Goal: Information Seeking & Learning: Check status

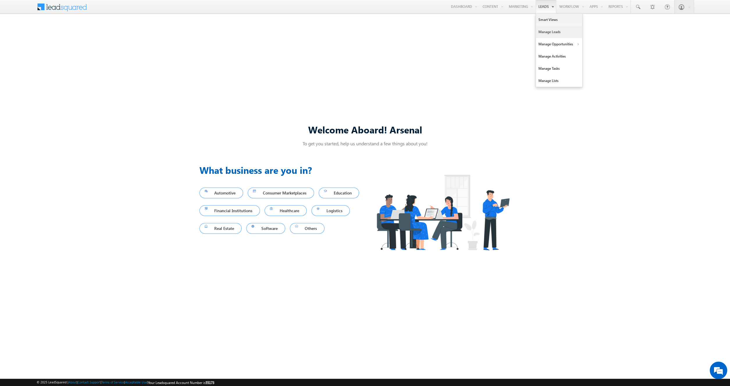
click at [544, 30] on link "Manage Leads" at bounding box center [559, 32] width 47 height 12
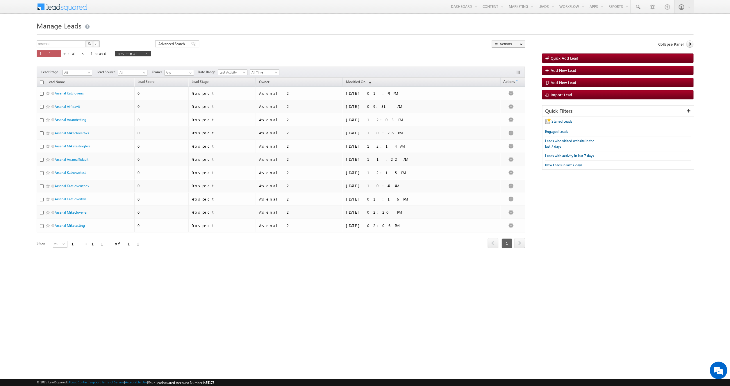
click at [129, 279] on html "Menu Arsenal 2 arsen alstu dios2 @stra tatec h.com" at bounding box center [365, 139] width 730 height 279
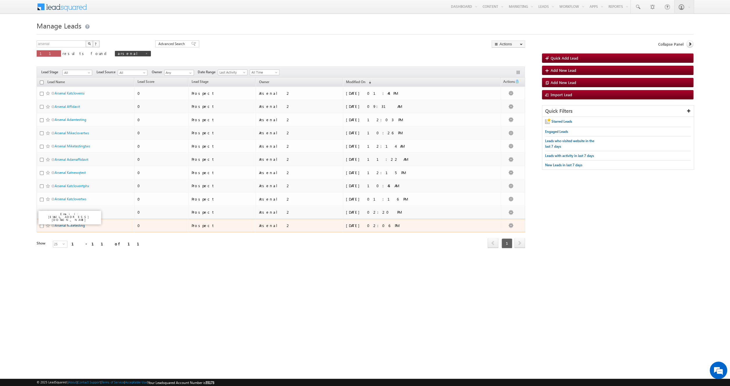
click at [81, 227] on link "Arsenal Miketesting" at bounding box center [70, 225] width 30 height 4
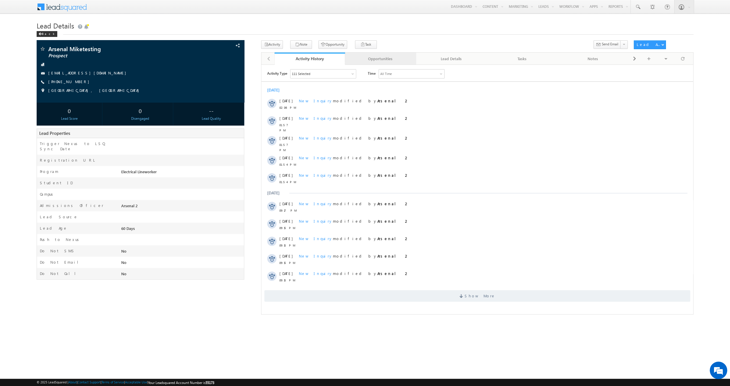
click at [388, 59] on div "Opportunities" at bounding box center [380, 58] width 61 height 7
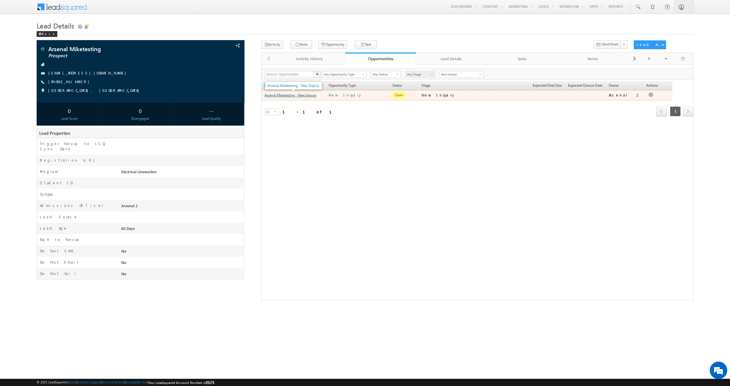
click at [286, 94] on link "Arsenal Miketesting - New Inquiry" at bounding box center [291, 95] width 52 height 4
click at [286, 95] on link "Arsenal Miketesting - New Inquiry" at bounding box center [291, 95] width 52 height 4
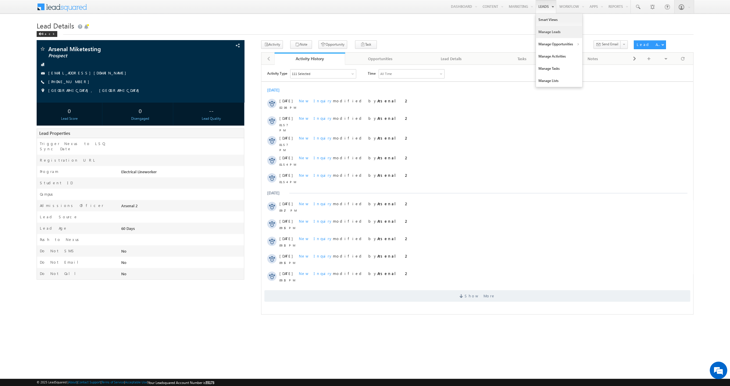
click at [543, 30] on link "Manage Leads" at bounding box center [559, 32] width 47 height 12
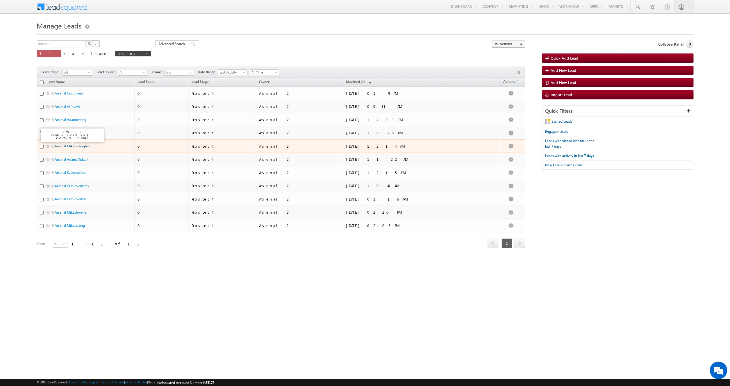
click at [61, 147] on link "Arsenal Miketestingtws" at bounding box center [72, 146] width 35 height 4
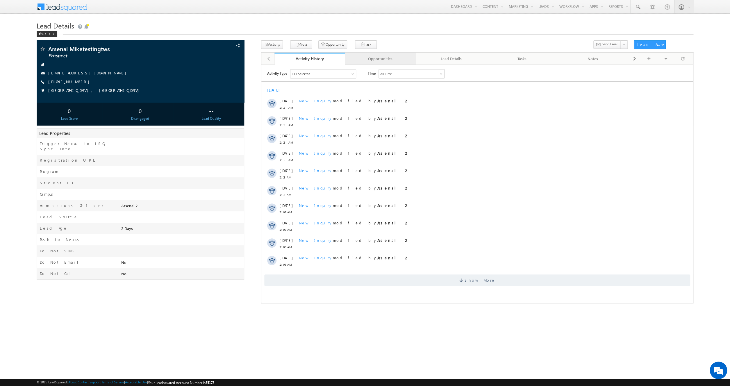
click at [390, 58] on div "Opportunities" at bounding box center [380, 58] width 61 height 7
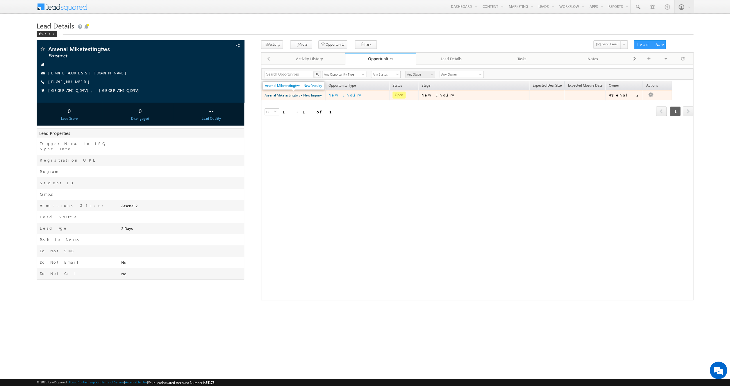
click at [301, 97] on link "Arsenal Miketestingtws - New Inquiry" at bounding box center [293, 95] width 57 height 4
